Goal: Find specific page/section: Find specific page/section

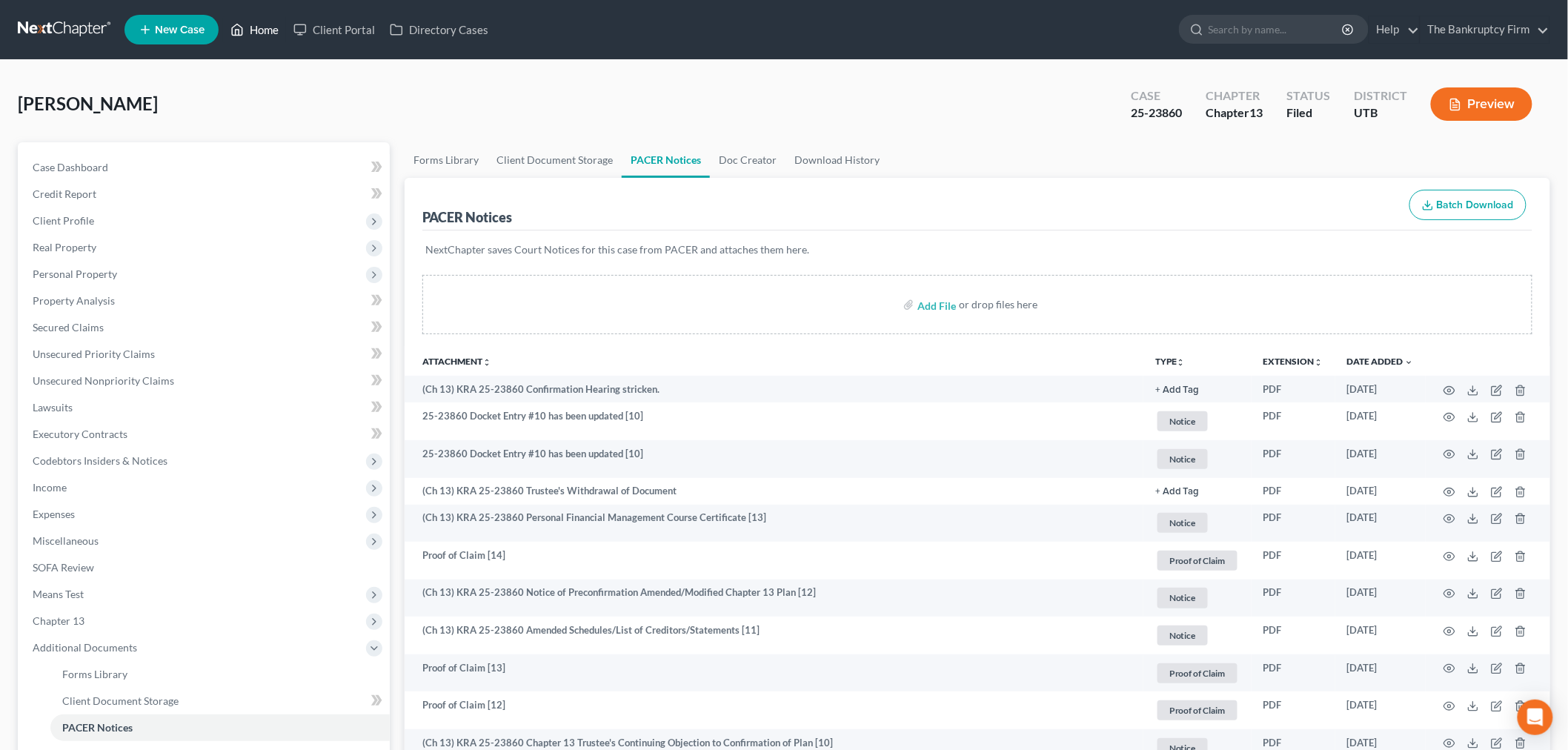
click at [258, 25] on link "Home" at bounding box center [254, 29] width 63 height 27
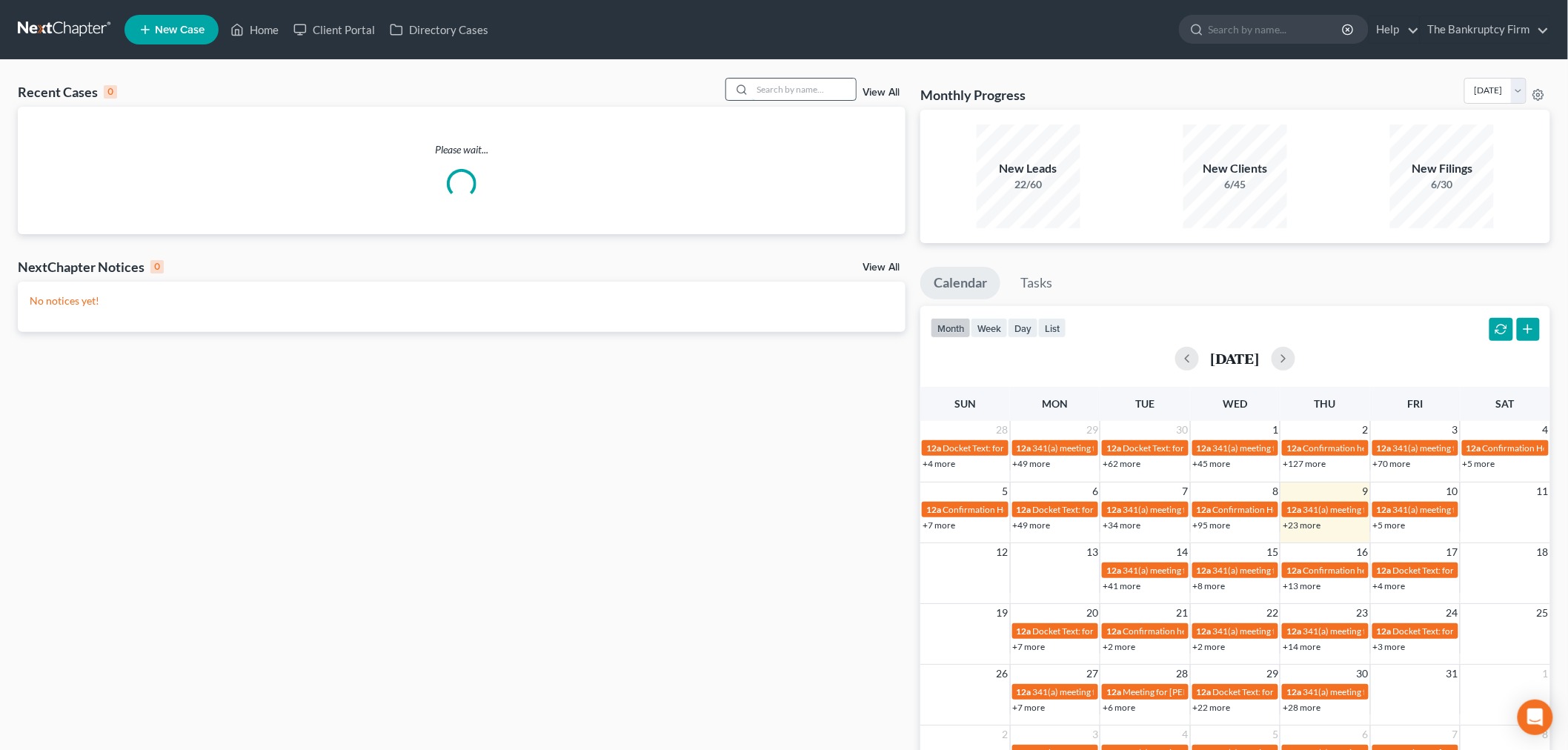
click at [792, 99] on input "search" at bounding box center [804, 89] width 104 height 21
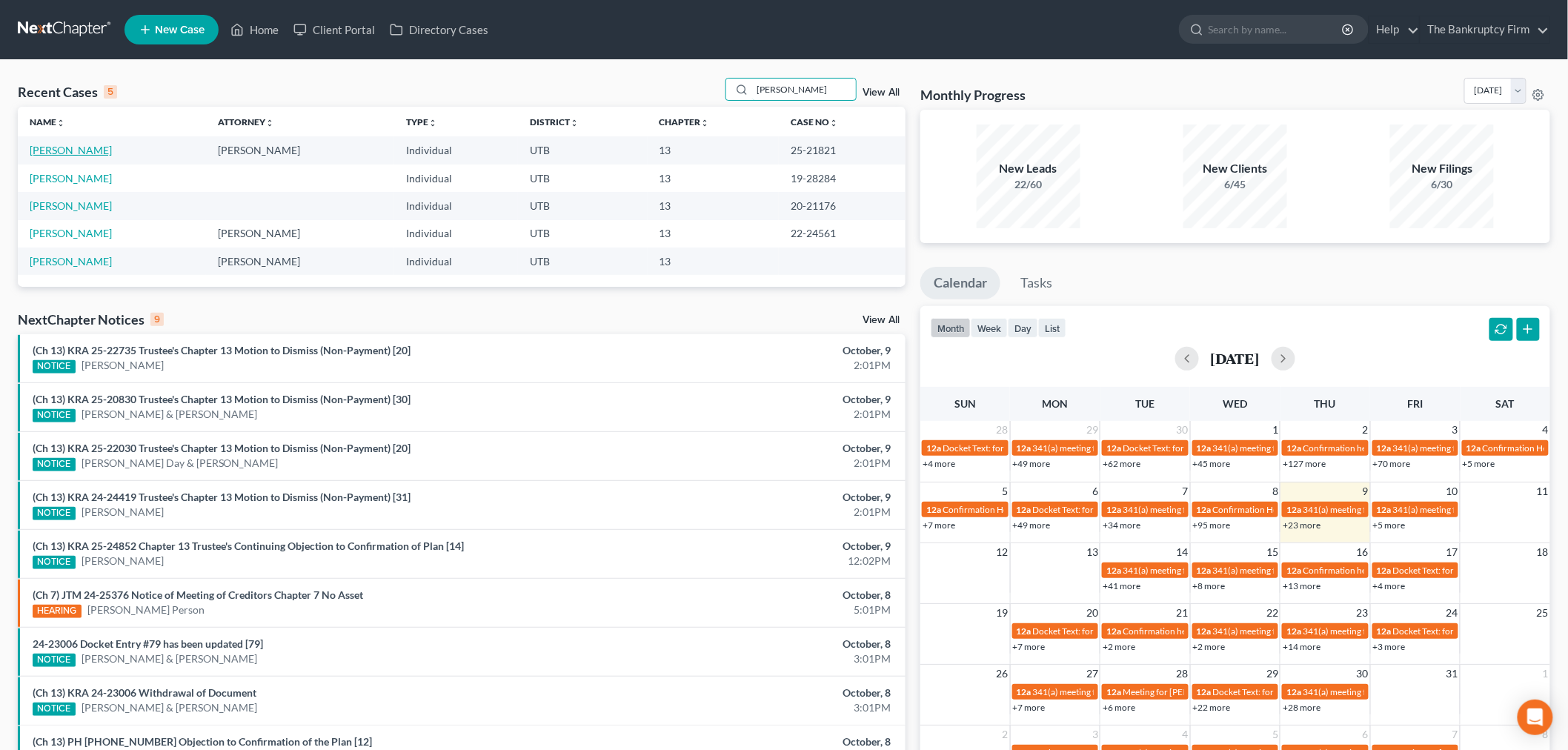
type input "[PERSON_NAME]"
click at [71, 149] on link "[PERSON_NAME]" at bounding box center [71, 150] width 82 height 13
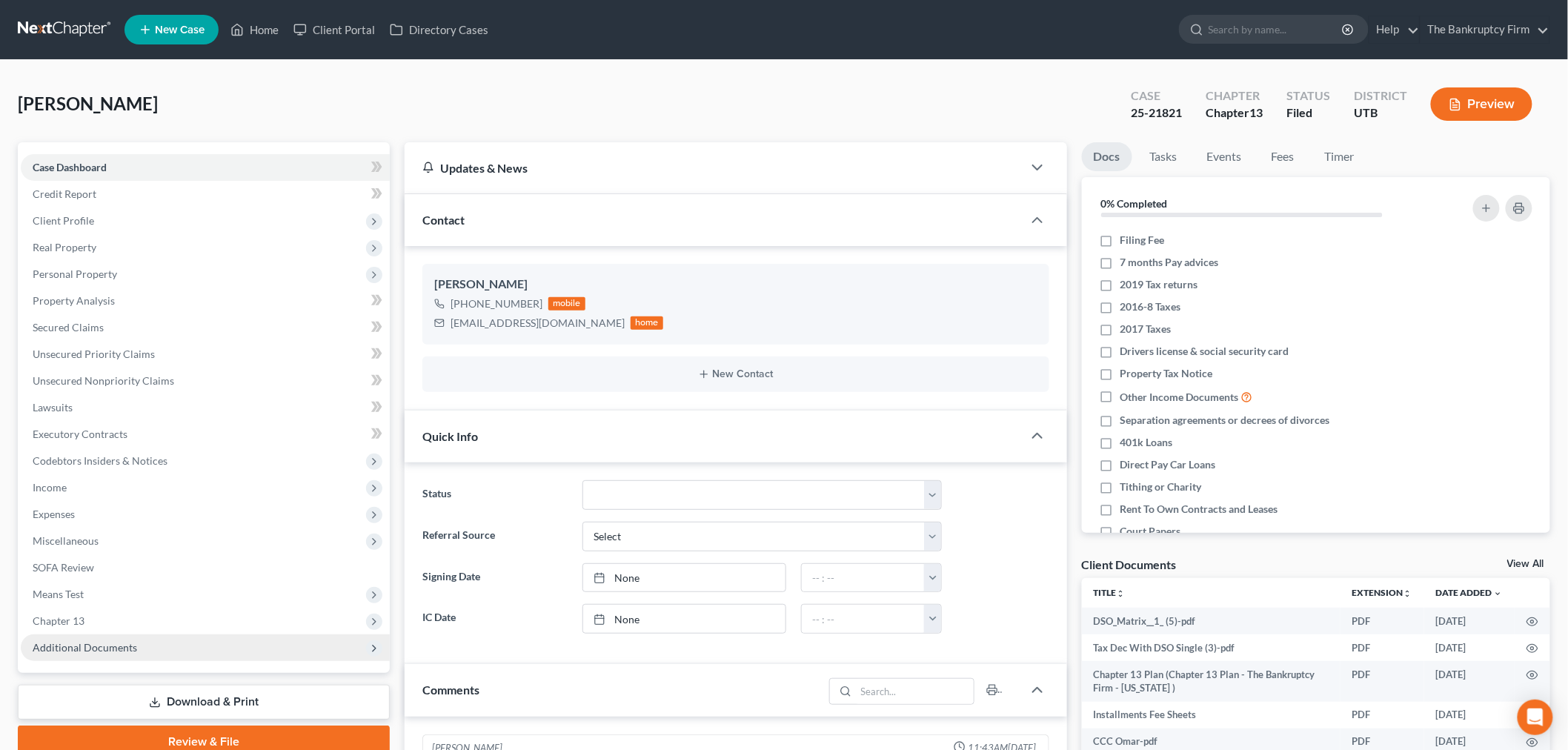
click at [103, 666] on div "Case Dashboard Payments Invoices Payments Payments Credit Report Client Profile…" at bounding box center [203, 407] width 372 height 531
click at [106, 653] on span "Additional Documents" at bounding box center [85, 648] width 104 height 13
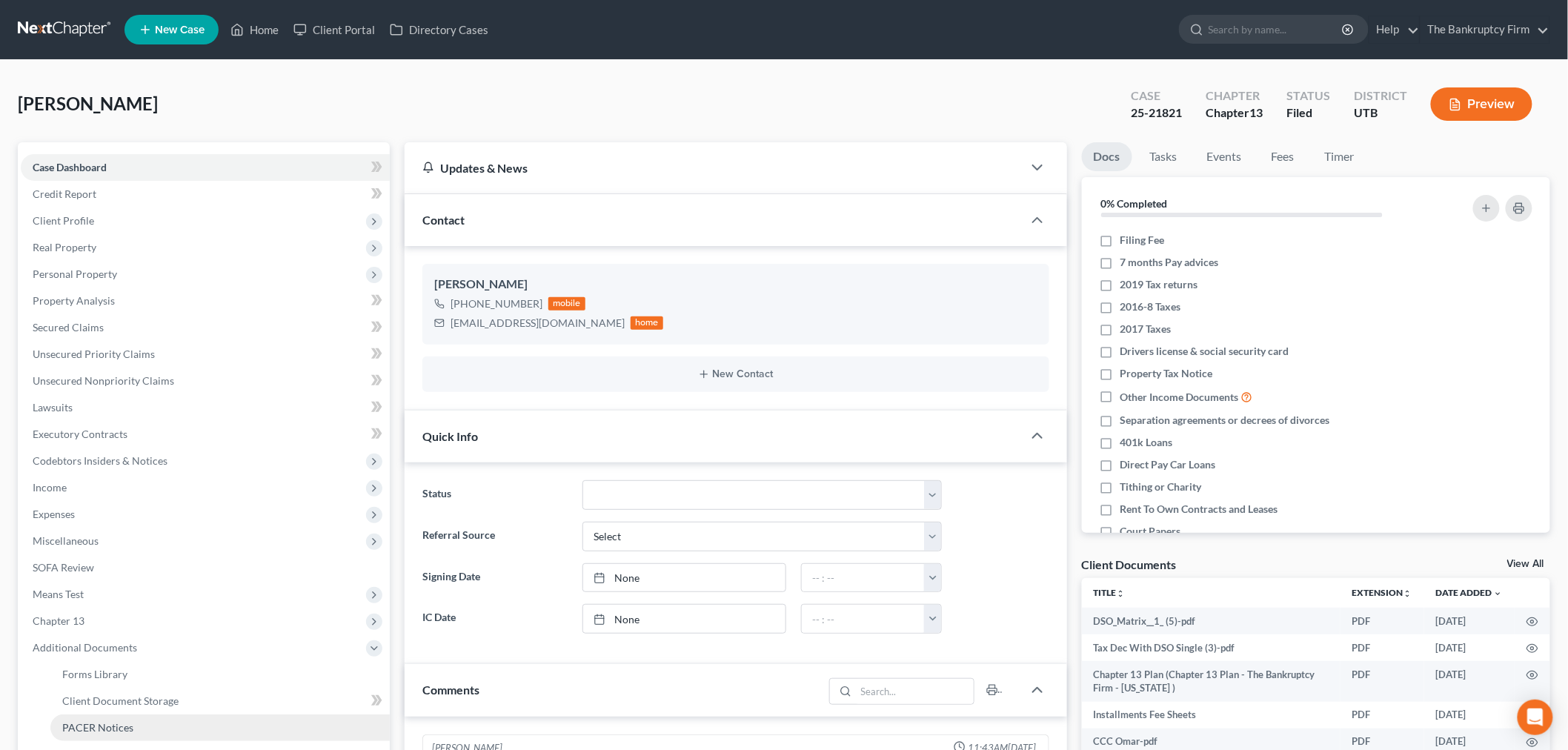
click at [134, 725] on link "PACER Notices" at bounding box center [220, 728] width 339 height 27
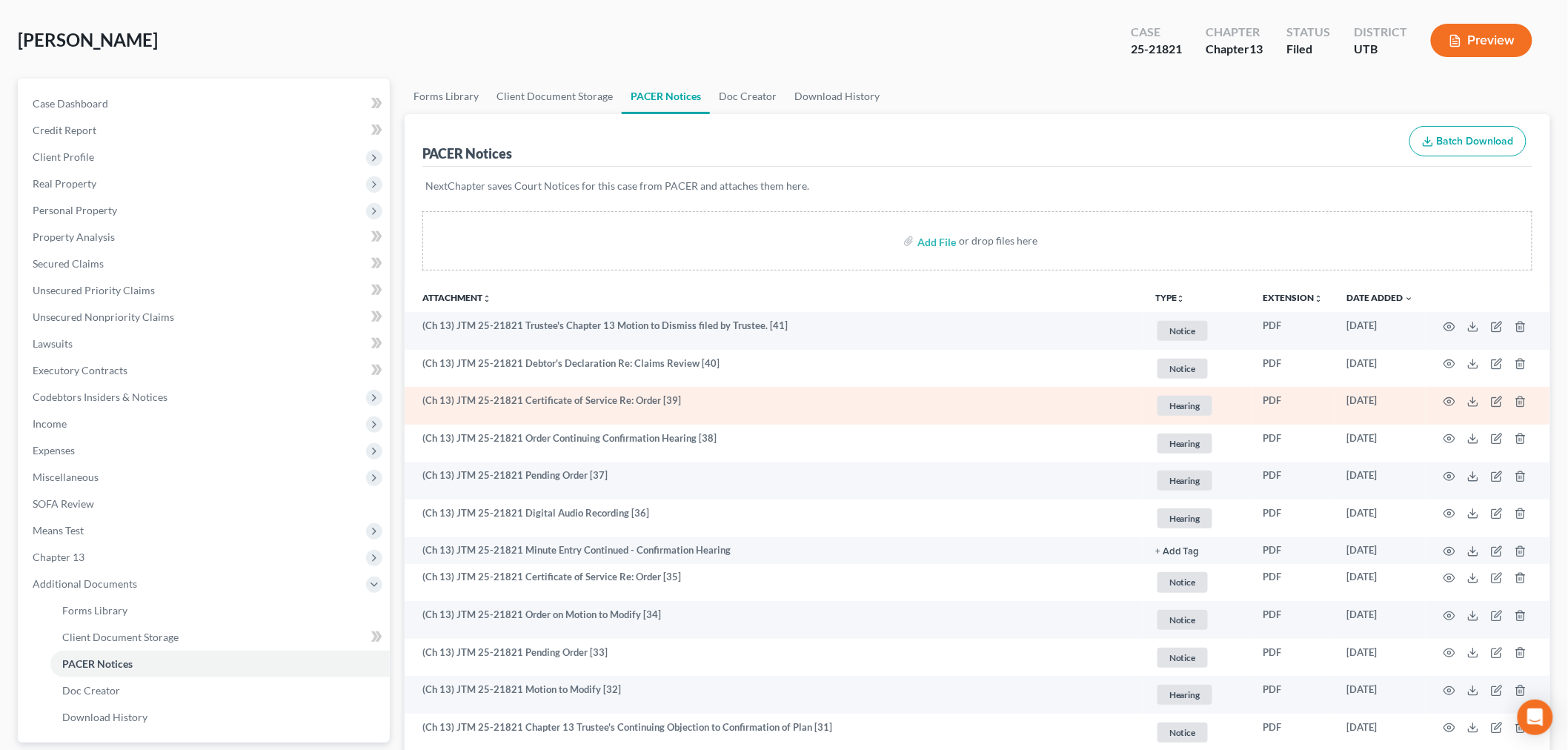
scroll to position [165, 0]
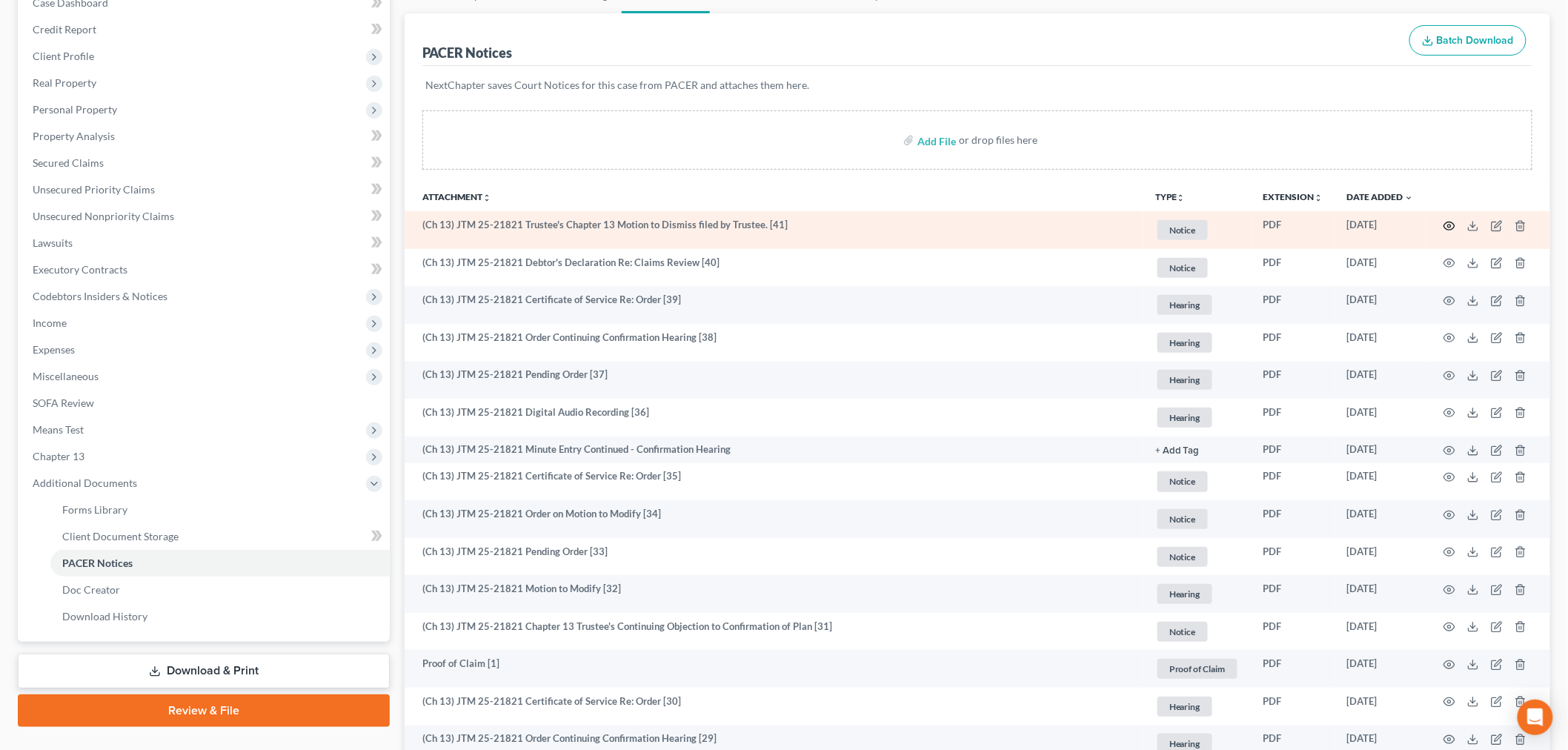
click at [1447, 223] on icon "button" at bounding box center [1449, 226] width 12 height 12
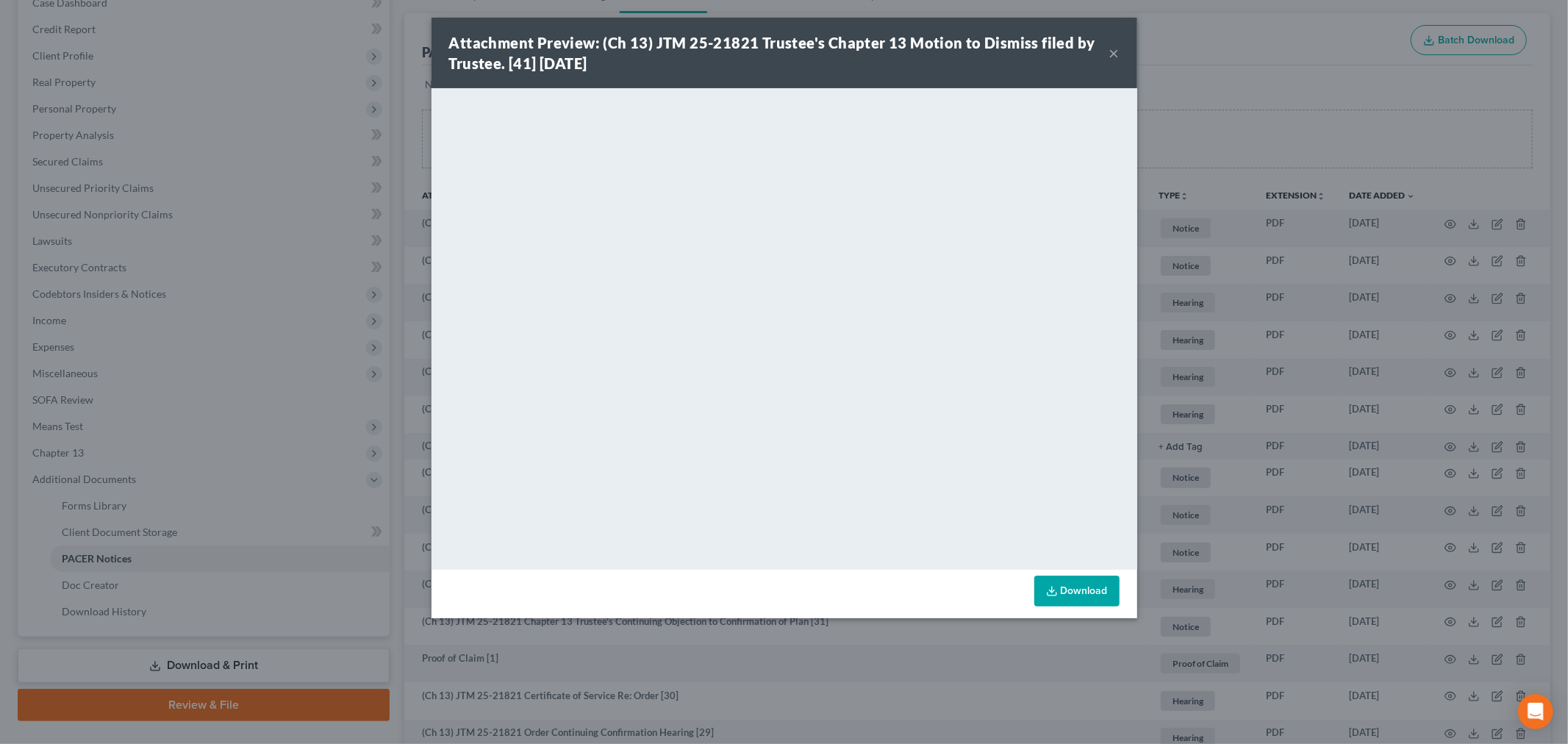
click at [1118, 49] on button "×" at bounding box center [1114, 53] width 10 height 17
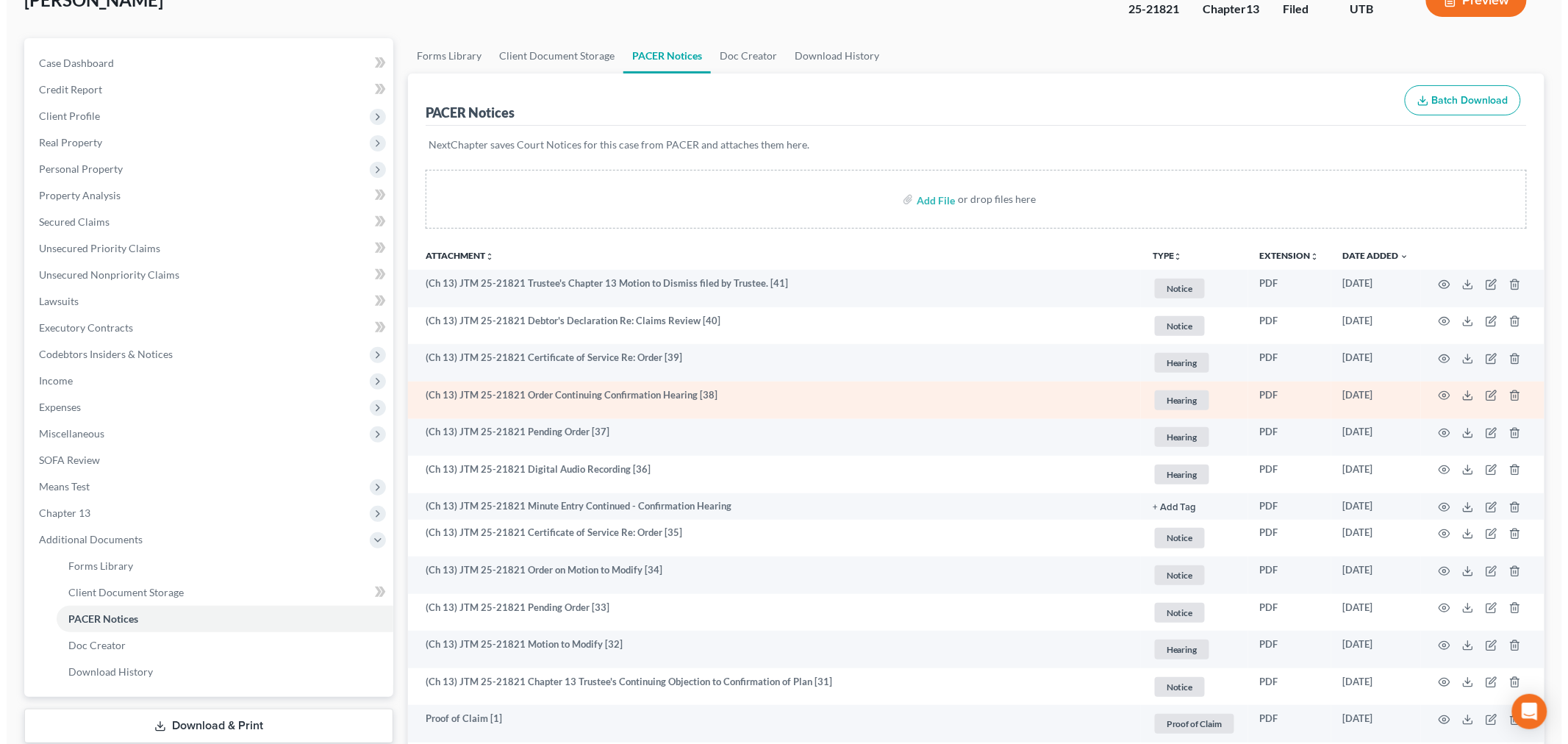
scroll to position [0, 0]
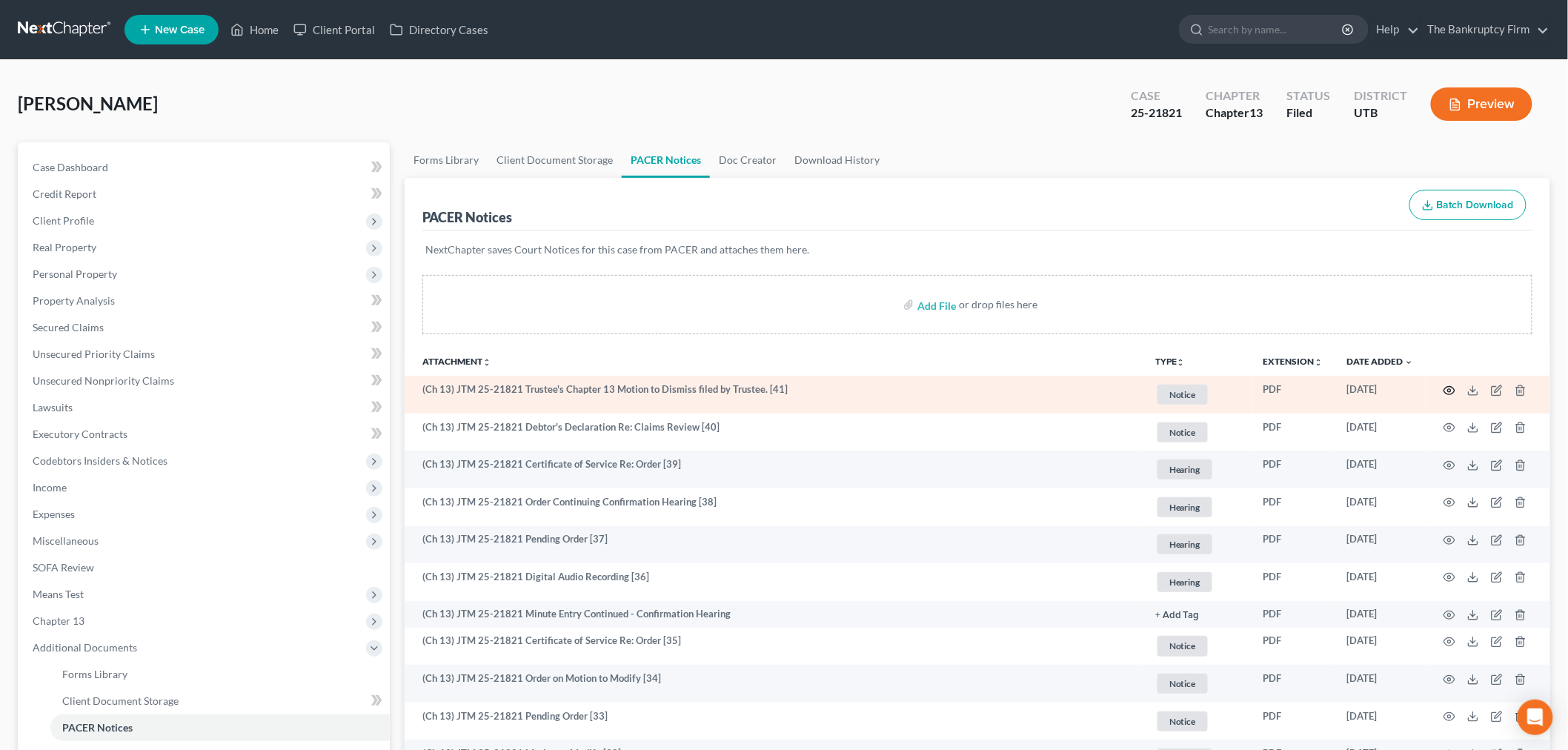
click at [1453, 392] on icon "button" at bounding box center [1449, 391] width 12 height 12
